Goal: Information Seeking & Learning: Learn about a topic

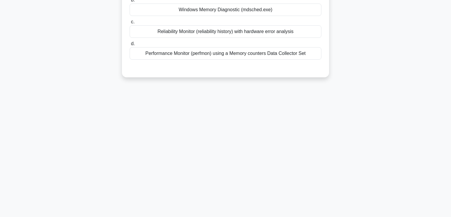
click at [426, 130] on main "5:44 Stop CompTIA A+ Expert 2/10 A Windows 10 PC shows intermittent blue screen…" at bounding box center [225, 67] width 451 height 301
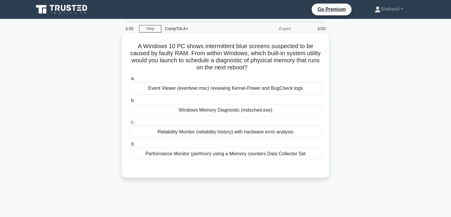
click at [211, 112] on div "Windows Memory Diagnostic (mdsched.exe)" at bounding box center [226, 110] width 192 height 12
click at [130, 103] on input "b. Windows Memory Diagnostic (mdsched.exe)" at bounding box center [130, 101] width 0 height 4
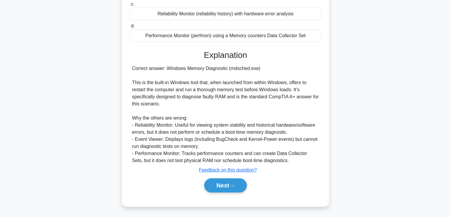
scroll to position [118, 0]
click at [227, 185] on button "Next" at bounding box center [225, 186] width 42 height 14
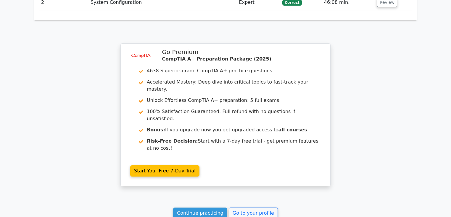
scroll to position [811, 0]
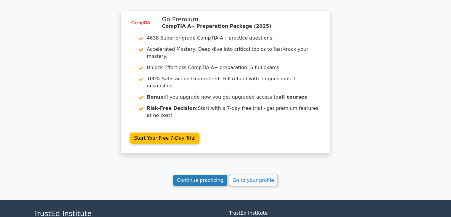
click at [201, 175] on link "Continue practicing" at bounding box center [200, 180] width 54 height 11
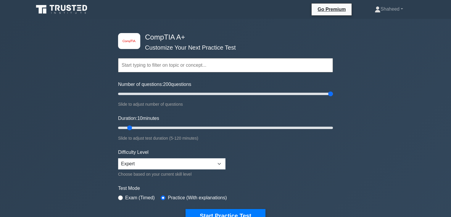
drag, startPoint x: 126, startPoint y: 93, endPoint x: 459, endPoint y: 95, distance: 332.5
type input "200"
click at [333, 95] on input "Number of questions: 200 questions" at bounding box center [225, 94] width 215 height 7
drag, startPoint x: 185, startPoint y: 127, endPoint x: 420, endPoint y: 144, distance: 236.1
type input "120"
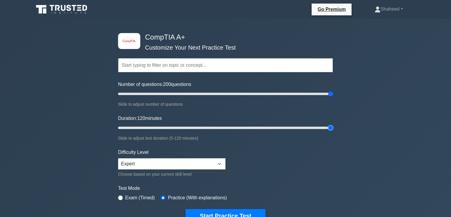
click at [333, 132] on input "Duration: 120 minutes" at bounding box center [225, 128] width 215 height 7
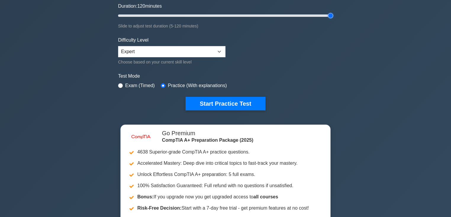
scroll to position [118, 0]
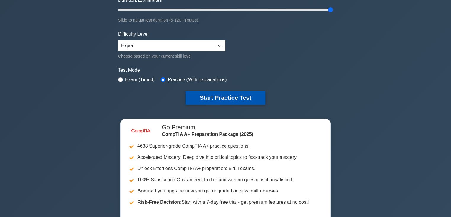
click at [233, 99] on button "Start Practice Test" at bounding box center [225, 98] width 80 height 14
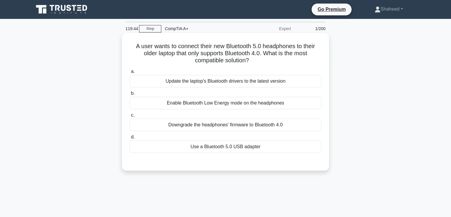
click at [204, 85] on div "Update the laptop's Bluetooth drivers to the latest version" at bounding box center [226, 81] width 192 height 12
click at [130, 74] on input "a. Update the laptop's Bluetooth drivers to the latest version" at bounding box center [130, 72] width 0 height 4
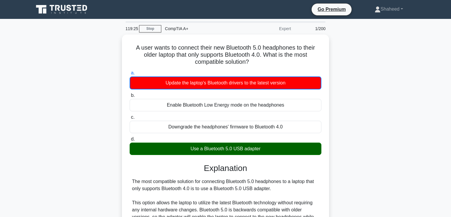
click at [41, 135] on div "A user wants to connect their new Bluetooth 5.0 headphones to their older lapto…" at bounding box center [225, 202] width 391 height 335
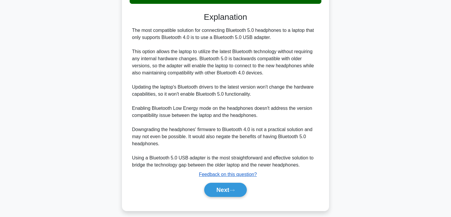
scroll to position [154, 0]
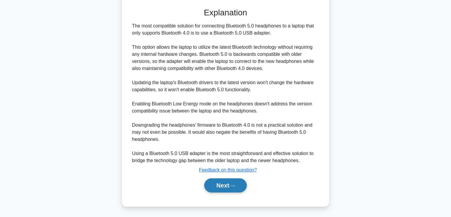
click at [240, 185] on button "Next" at bounding box center [225, 186] width 42 height 14
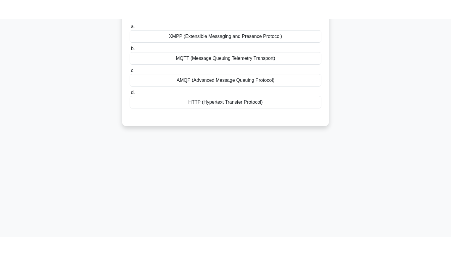
scroll to position [7, 0]
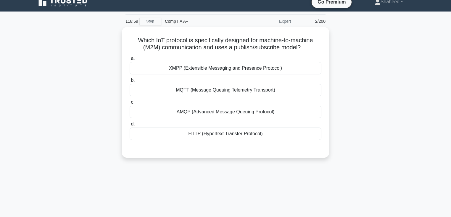
drag, startPoint x: 395, startPoint y: 118, endPoint x: 392, endPoint y: 122, distance: 5.0
click at [395, 118] on div "Which IoT protocol is specifically designed for machine-to-machine (M2M) commun…" at bounding box center [225, 96] width 391 height 138
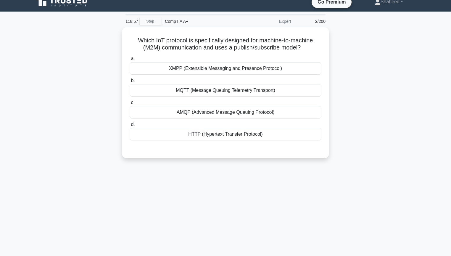
scroll to position [0, 0]
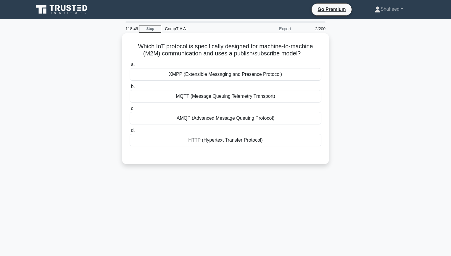
click at [207, 144] on div "HTTP (Hypertext Transfer Protocol)" at bounding box center [226, 140] width 192 height 12
click at [130, 132] on input "d. HTTP (Hypertext Transfer Protocol)" at bounding box center [130, 130] width 0 height 4
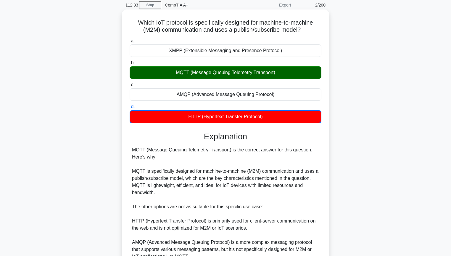
scroll to position [130, 0]
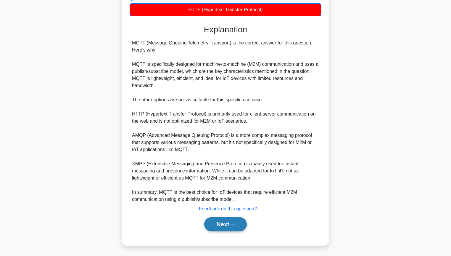
click at [234, 217] on button "Next" at bounding box center [225, 224] width 42 height 14
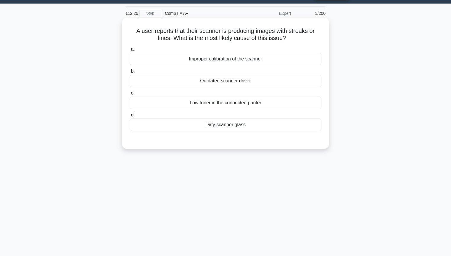
scroll to position [24, 0]
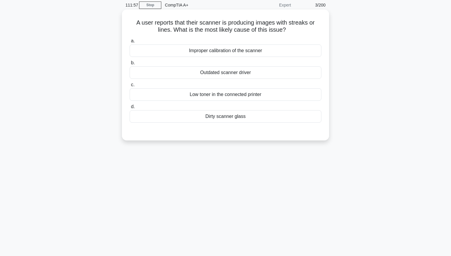
click at [229, 117] on div "Dirty scanner glass" at bounding box center [226, 116] width 192 height 12
click at [130, 109] on input "d. Dirty scanner glass" at bounding box center [130, 107] width 0 height 4
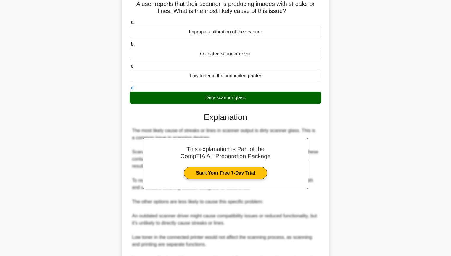
scroll to position [109, 0]
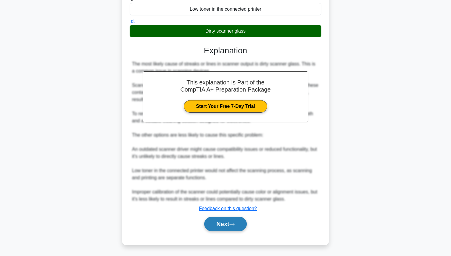
click at [224, 217] on button "Next" at bounding box center [225, 224] width 42 height 14
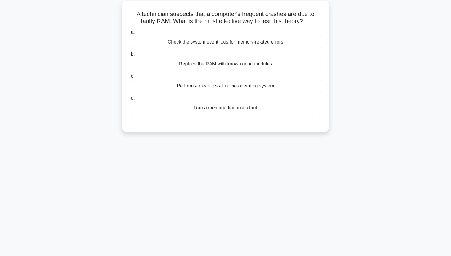
scroll to position [0, 0]
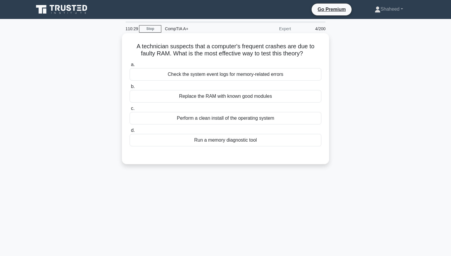
click at [247, 141] on div "Run a memory diagnostic tool" at bounding box center [226, 140] width 192 height 12
click at [130, 132] on input "d. Run a memory diagnostic tool" at bounding box center [130, 130] width 0 height 4
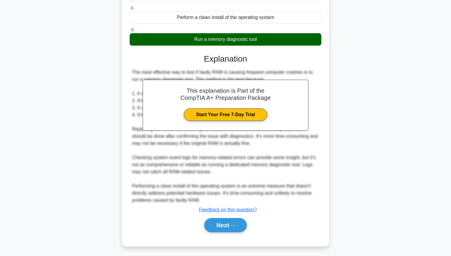
scroll to position [102, 0]
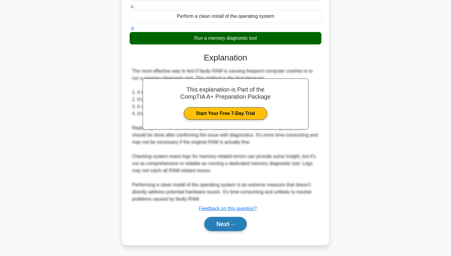
click at [231, 217] on button "Next" at bounding box center [225, 224] width 42 height 14
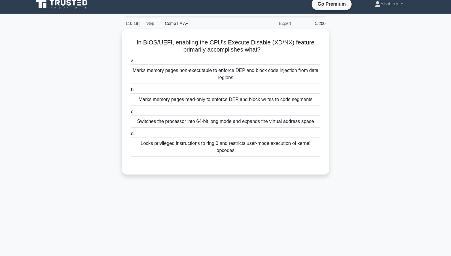
scroll to position [0, 0]
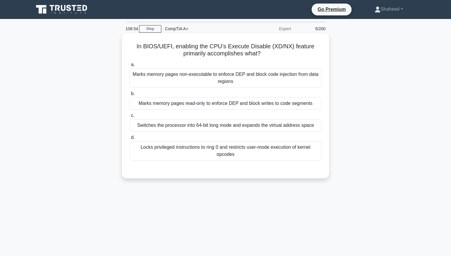
click at [254, 155] on div "Locks privileged instructions to ring 0 and restricts user-mode execution of ke…" at bounding box center [226, 151] width 192 height 20
click at [130, 139] on input "d. Locks privileged instructions to ring 0 and restricts user-mode execution of…" at bounding box center [130, 137] width 0 height 4
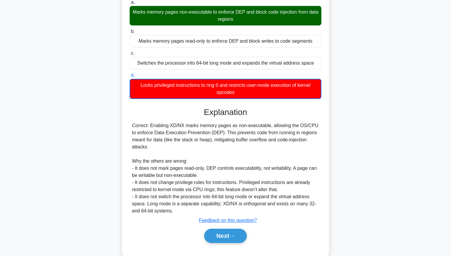
scroll to position [74, 0]
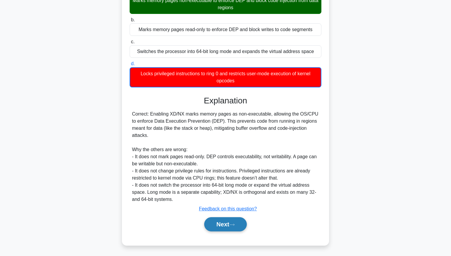
click at [209, 217] on button "Next" at bounding box center [225, 224] width 42 height 14
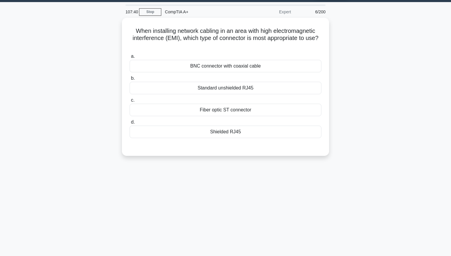
scroll to position [0, 0]
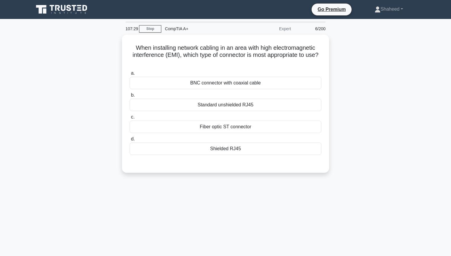
click at [250, 149] on div "Shielded RJ45" at bounding box center [226, 148] width 192 height 12
click at [130, 141] on input "d. Shielded RJ45" at bounding box center [130, 139] width 0 height 4
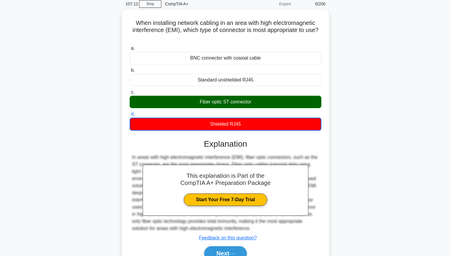
scroll to position [64, 0]
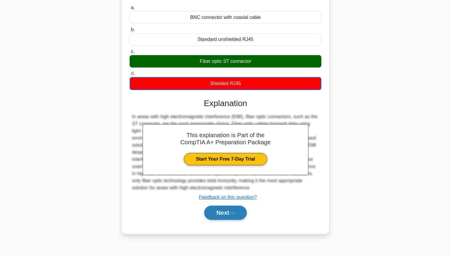
click at [218, 213] on button "Next" at bounding box center [225, 212] width 42 height 14
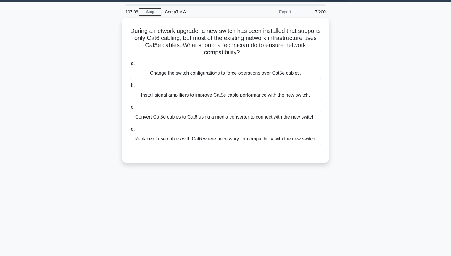
scroll to position [17, 0]
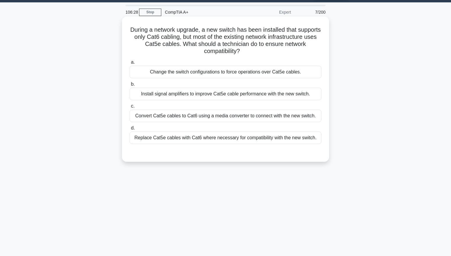
click at [235, 140] on div "Replace Cat5e cables with Cat6 where necessary for compatibility with the new s…" at bounding box center [226, 137] width 192 height 12
click at [130, 130] on input "d. Replace Cat5e cables with Cat6 where necessary for compatibility with the ne…" at bounding box center [130, 128] width 0 height 4
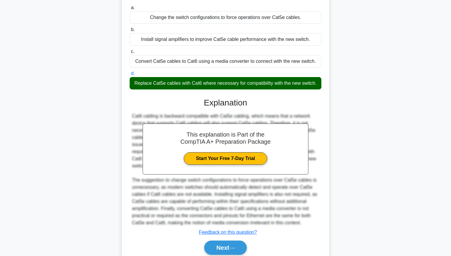
scroll to position [95, 0]
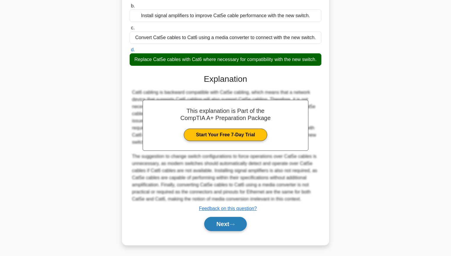
click at [228, 217] on button "Next" at bounding box center [225, 224] width 42 height 14
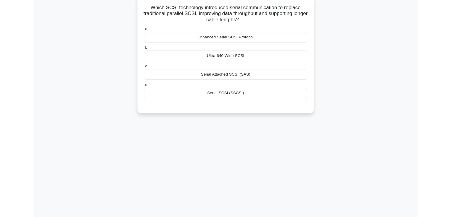
scroll to position [0, 0]
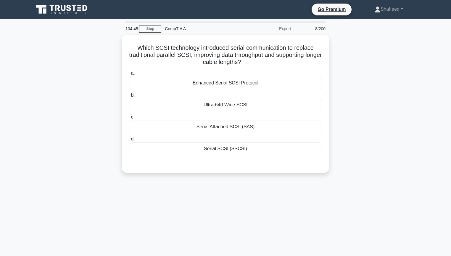
click at [425, 217] on main "104:45 Stop CompTIA A+ Expert 8/200 Which SCSI technology introduced serial com…" at bounding box center [225, 169] width 451 height 301
